Goal: Book appointment/travel/reservation

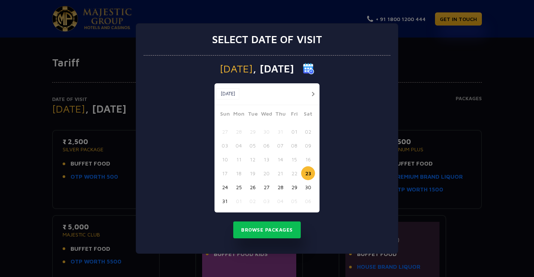
click at [313, 91] on button "button" at bounding box center [312, 93] width 9 height 9
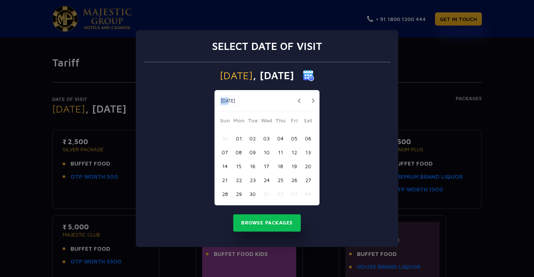
click at [313, 91] on div "[DATE] [DATE]" at bounding box center [267, 101] width 105 height 22
click at [313, 100] on button "button" at bounding box center [312, 100] width 9 height 9
click at [266, 167] on button "15" at bounding box center [267, 166] width 14 height 14
click at [267, 177] on button "22" at bounding box center [267, 180] width 14 height 14
click at [281, 179] on button "23" at bounding box center [281, 180] width 14 height 14
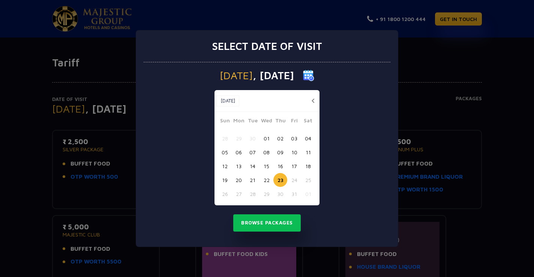
click at [268, 180] on button "22" at bounding box center [267, 180] width 14 height 14
click at [269, 224] on button "Browse Packages" at bounding box center [267, 222] width 68 height 17
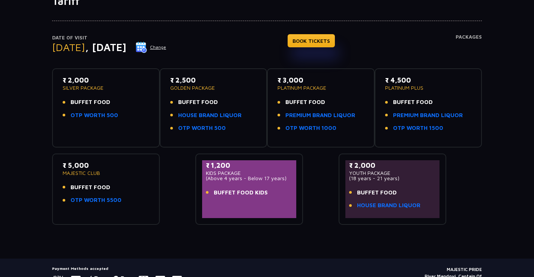
scroll to position [99, 0]
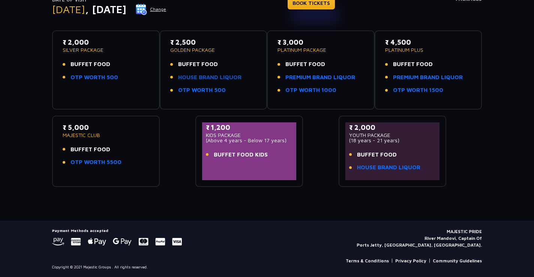
click at [219, 77] on link "HOUSE BRAND LIQUOR" at bounding box center [209, 77] width 63 height 9
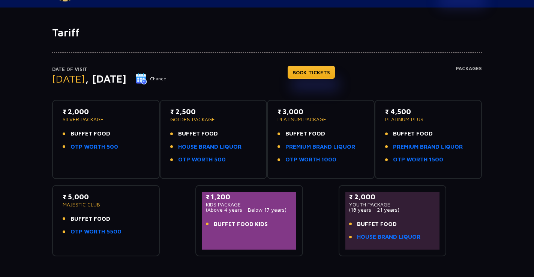
scroll to position [0, 0]
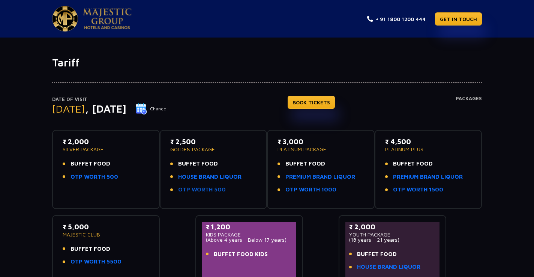
click at [209, 190] on link "OTP WORTH 500" at bounding box center [202, 189] width 48 height 9
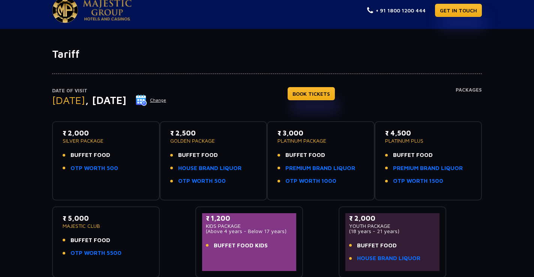
scroll to position [7, 0]
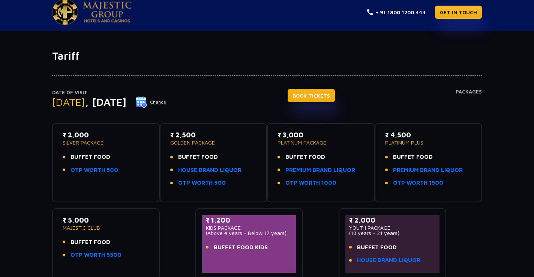
click at [335, 96] on link "BOOK TICKETS" at bounding box center [311, 95] width 47 height 13
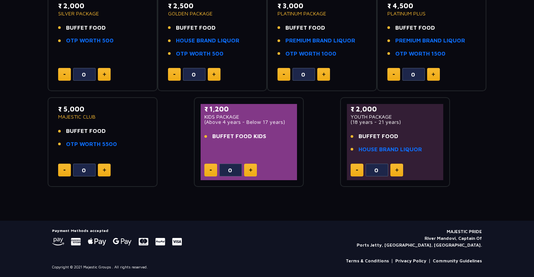
scroll to position [150, 0]
click at [376, 261] on link "Terms & Conditions" at bounding box center [367, 260] width 43 height 7
